Goal: Navigation & Orientation: Find specific page/section

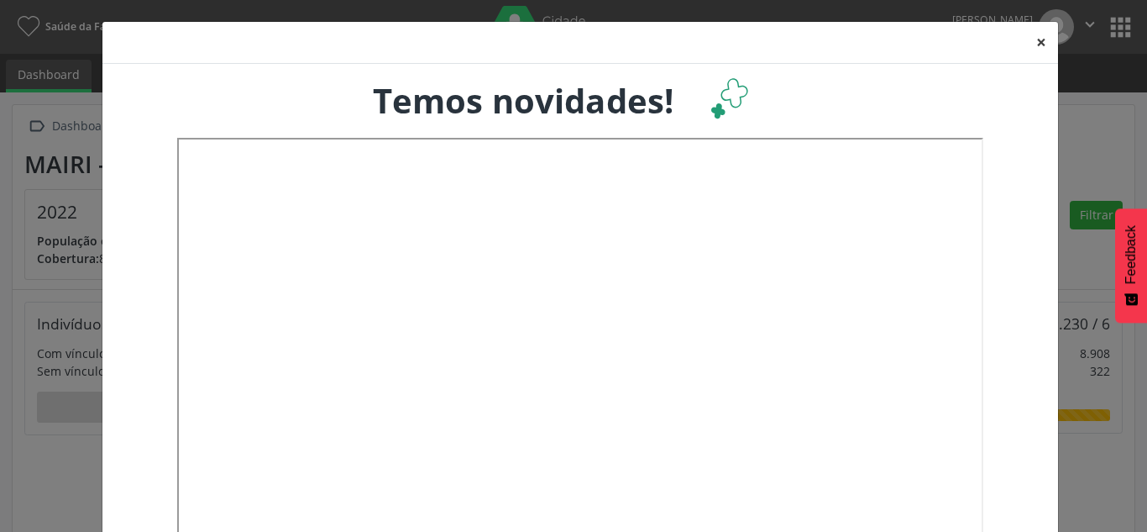
click at [1034, 35] on button "×" at bounding box center [1042, 42] width 34 height 41
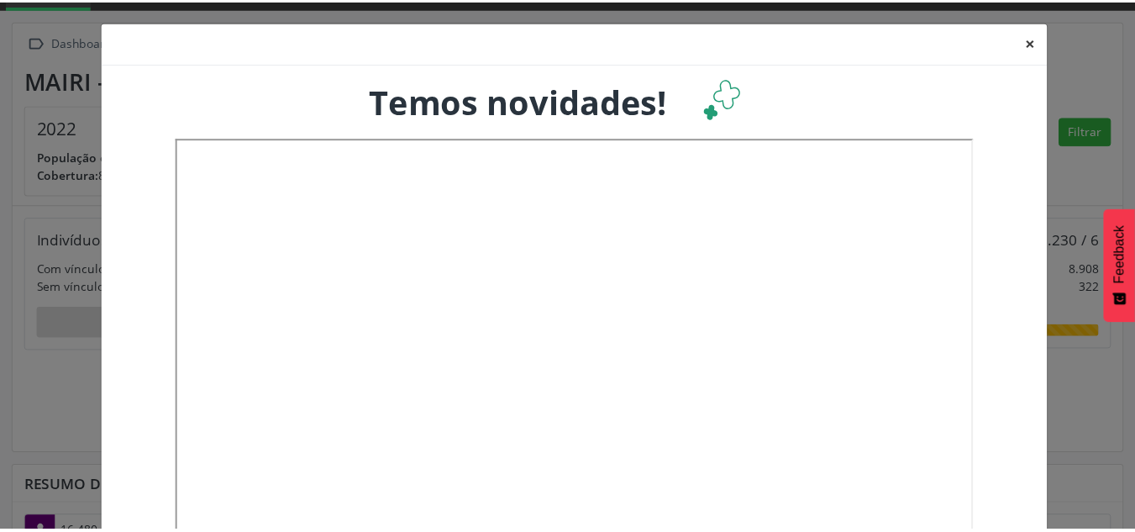
scroll to position [279, 375]
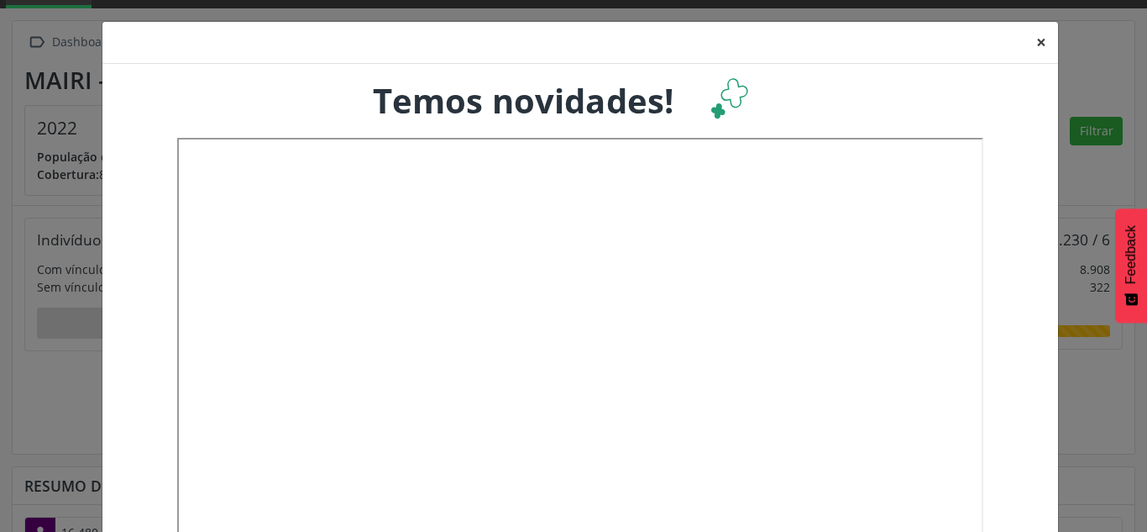
click at [1036, 41] on button "×" at bounding box center [1042, 42] width 34 height 41
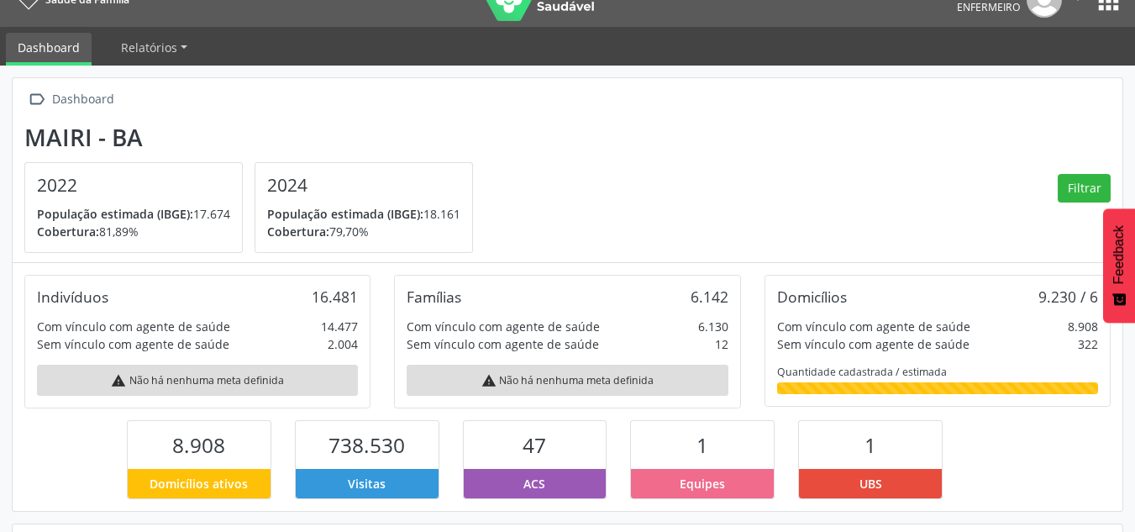
scroll to position [0, 0]
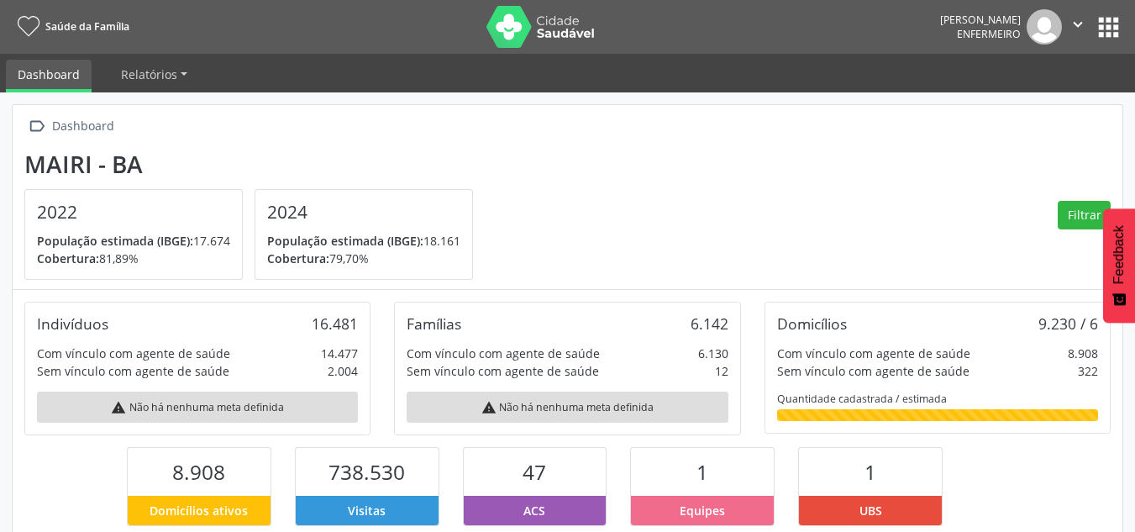
click at [1104, 29] on button "apps" at bounding box center [1108, 27] width 29 height 29
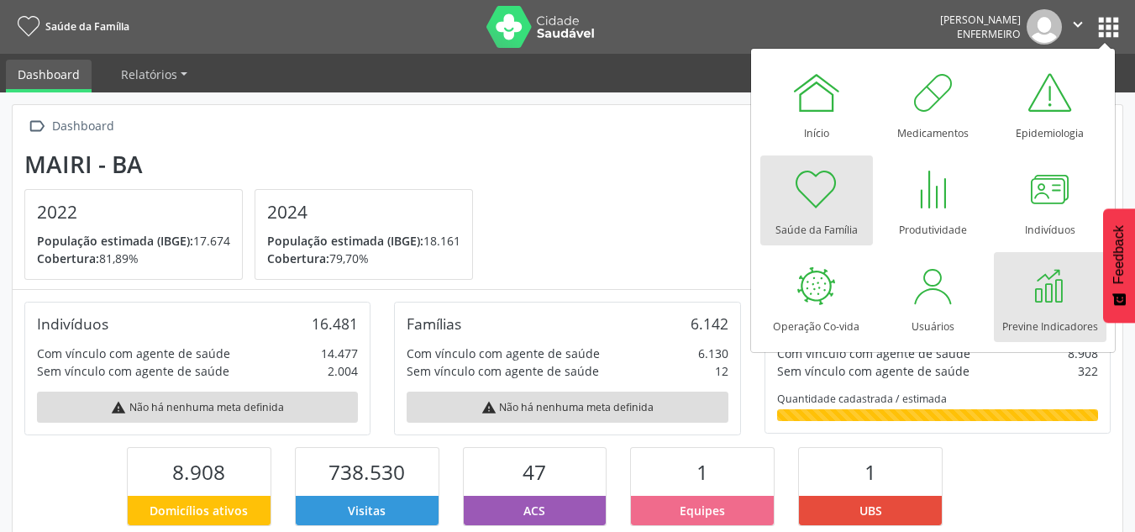
click at [1025, 290] on div at bounding box center [1050, 285] width 50 height 50
